Goal: Information Seeking & Learning: Find specific fact

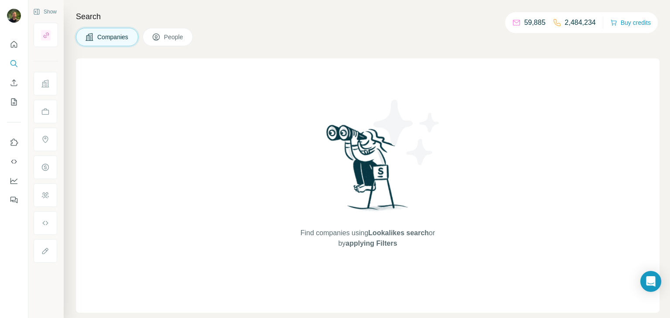
click at [105, 37] on span "Companies" at bounding box center [113, 37] width 32 height 9
click at [13, 67] on icon "Search" at bounding box center [14, 63] width 9 height 9
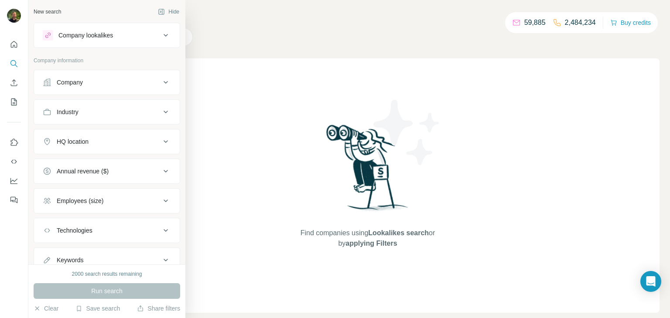
click at [59, 82] on div "Company" at bounding box center [70, 82] width 26 height 9
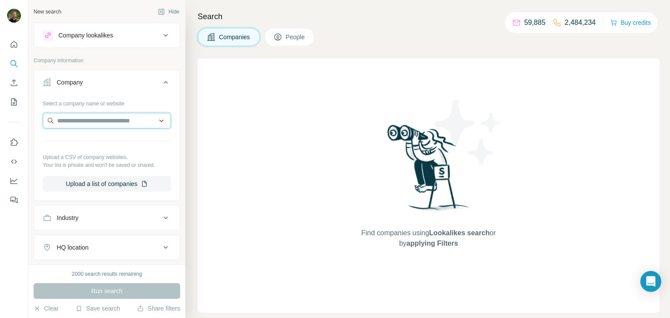
click at [86, 119] on input "text" at bounding box center [107, 121] width 128 height 16
click at [113, 119] on input "**********" at bounding box center [107, 121] width 128 height 16
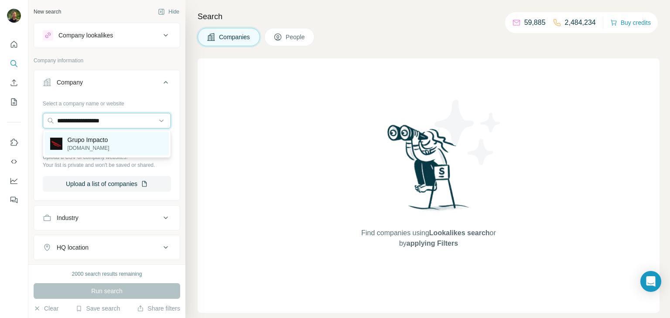
type input "**********"
click at [69, 142] on p "Grupo Impacto" at bounding box center [89, 140] width 42 height 9
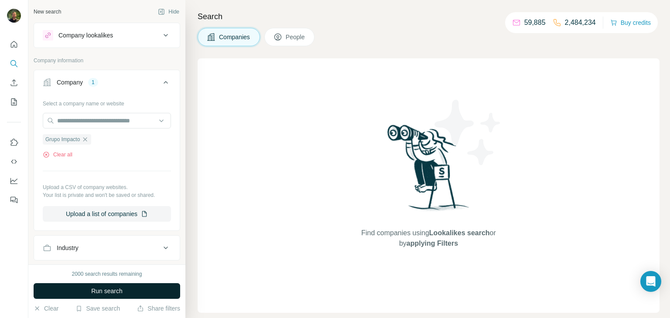
click at [126, 293] on button "Run search" at bounding box center [107, 291] width 146 height 16
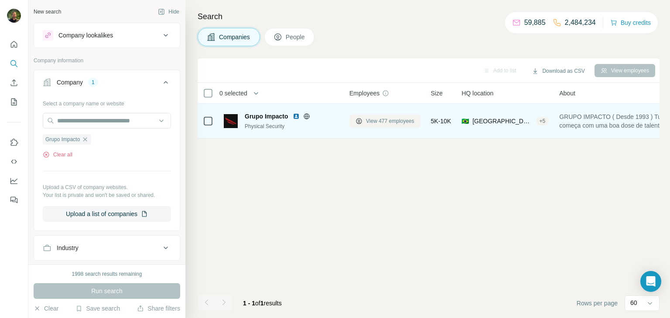
click at [376, 124] on span "View 477 employees" at bounding box center [390, 121] width 48 height 8
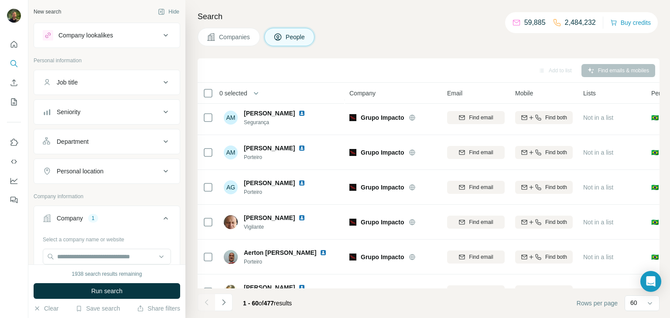
scroll to position [1908, 0]
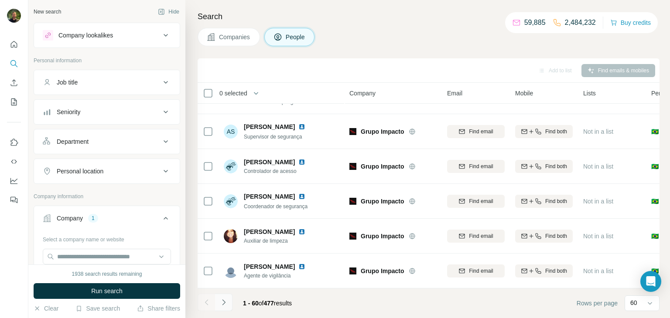
click at [225, 300] on icon "Navigate to next page" at bounding box center [223, 302] width 9 height 9
click at [263, 69] on div "Add to list Find emails & mobiles" at bounding box center [428, 70] width 453 height 15
click at [194, 179] on div "Search Companies People Add to list Find emails & mobiles 0 selected People Com…" at bounding box center [427, 159] width 484 height 318
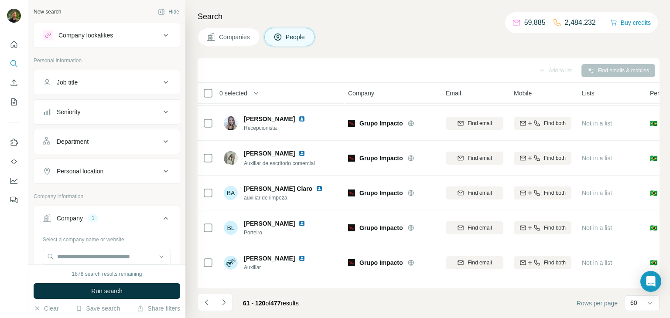
scroll to position [1908, 1]
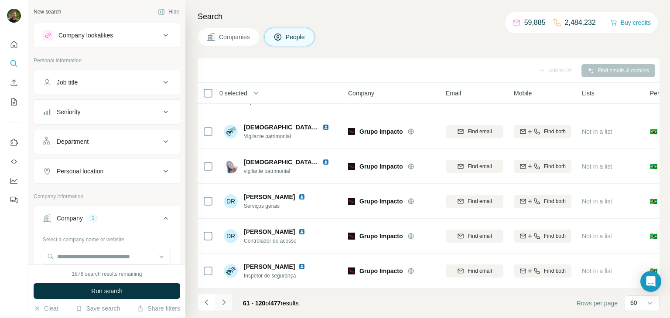
click at [224, 304] on icon "Navigate to next page" at bounding box center [223, 302] width 9 height 9
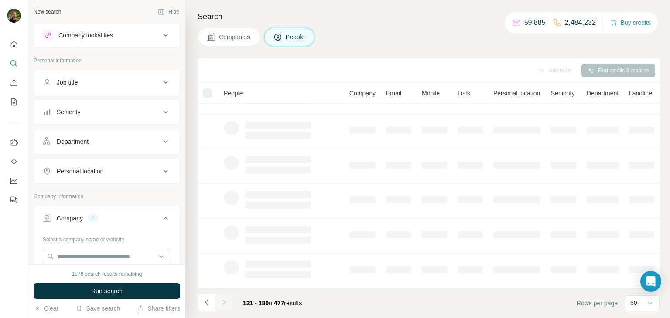
scroll to position [164, 0]
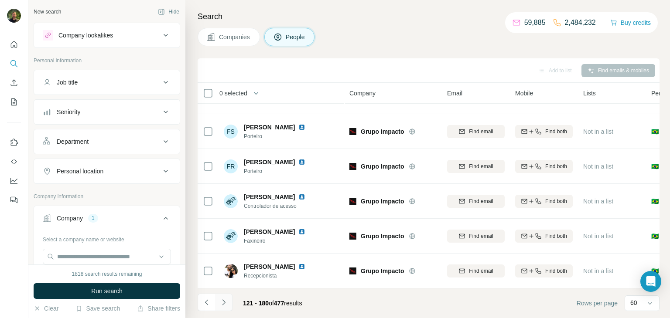
click at [222, 303] on icon "Navigate to next page" at bounding box center [223, 302] width 9 height 9
click at [226, 301] on icon "Navigate to next page" at bounding box center [223, 302] width 9 height 9
